Goal: Task Accomplishment & Management: Manage account settings

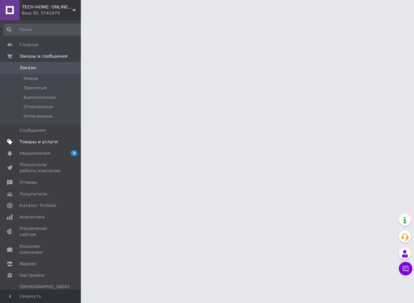
click at [41, 141] on span "Товары и услуги" at bounding box center [39, 142] width 38 height 6
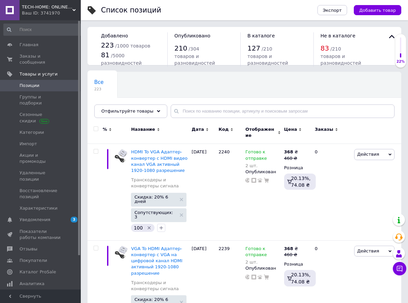
click at [144, 98] on div "Опубликованные 150" at bounding box center [121, 111] width 66 height 26
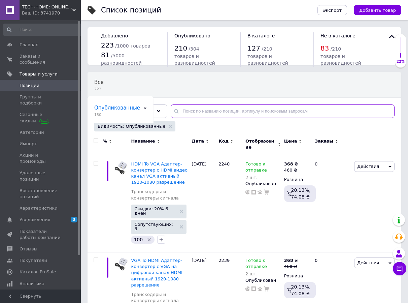
click at [181, 112] on input "text" at bounding box center [283, 110] width 224 height 13
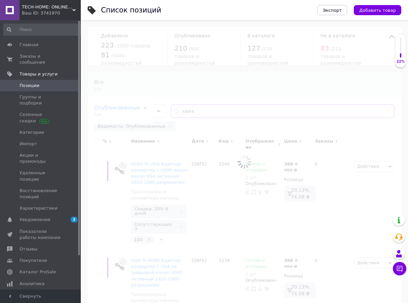
type input "карта"
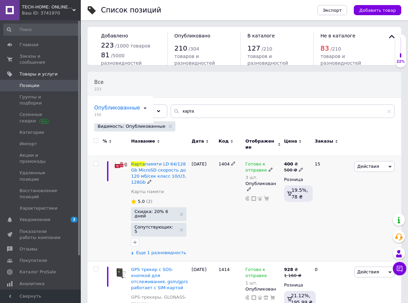
click at [152, 249] on span "Еще 1 разновидность" at bounding box center [161, 252] width 50 height 6
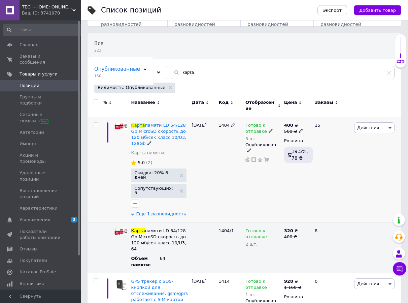
scroll to position [103, 0]
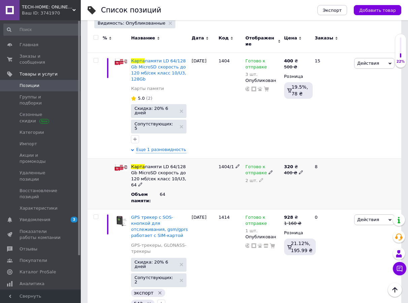
click at [259, 178] on icon at bounding box center [261, 180] width 4 height 4
drag, startPoint x: 253, startPoint y: 169, endPoint x: 245, endPoint y: 167, distance: 8.0
click at [245, 177] on input "2" at bounding box center [262, 183] width 35 height 13
type input "1"
